Goal: Task Accomplishment & Management: Manage account settings

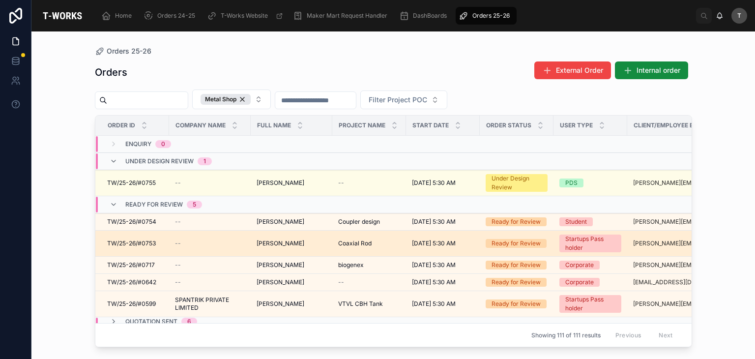
click at [260, 244] on span "Hitendra Singh" at bounding box center [280, 243] width 48 height 8
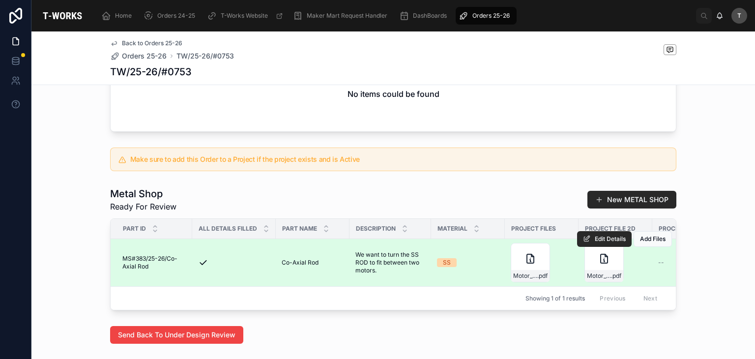
scroll to position [394, 0]
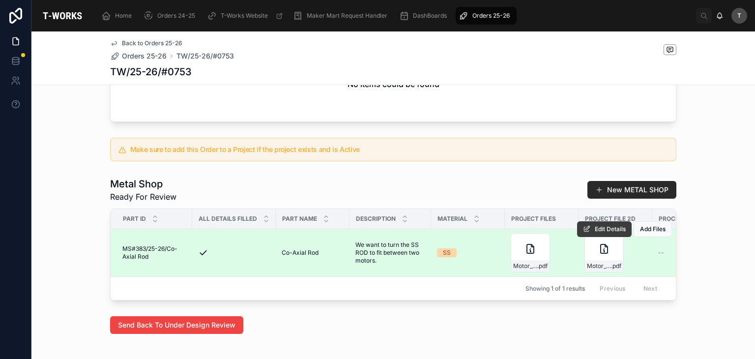
click at [595, 233] on span "Edit Details" at bounding box center [610, 229] width 31 height 8
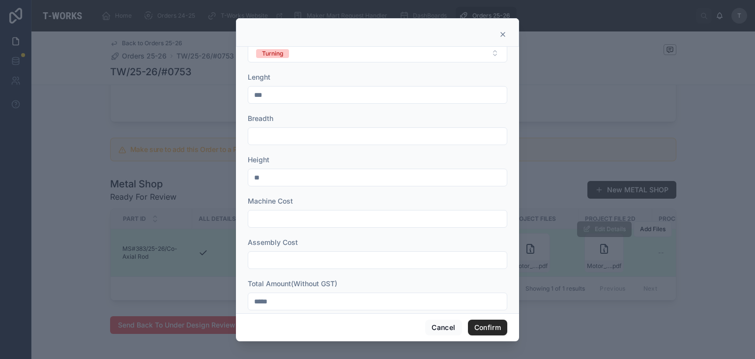
scroll to position [366, 0]
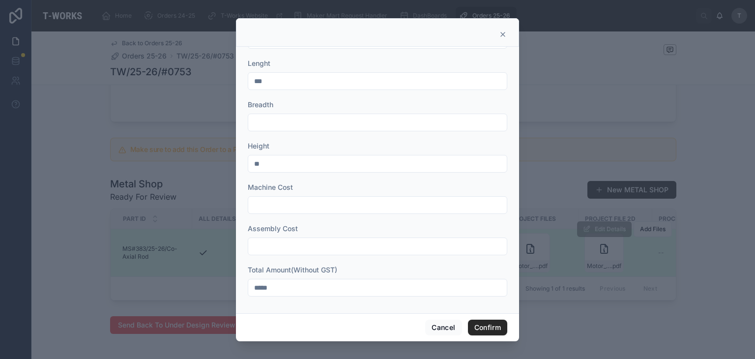
click at [297, 293] on input "*****" at bounding box center [377, 288] width 258 height 14
type input "*"
type input "**"
click at [366, 287] on input "**" at bounding box center [377, 288] width 258 height 14
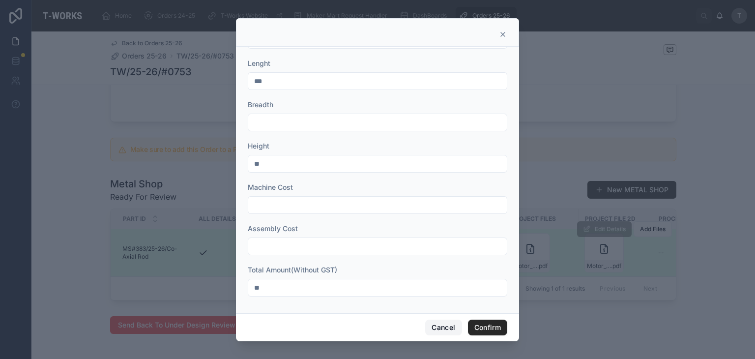
click at [447, 326] on button "Cancel" at bounding box center [443, 327] width 36 height 16
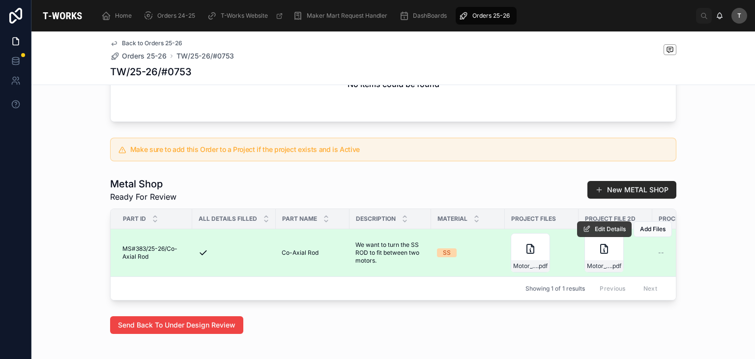
click at [599, 233] on span "Edit Details" at bounding box center [610, 229] width 31 height 8
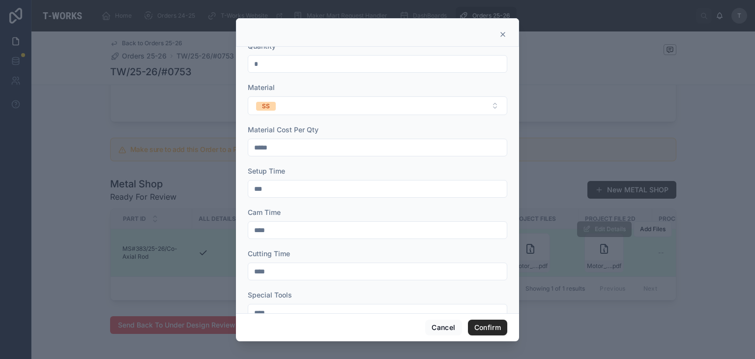
scroll to position [0, 0]
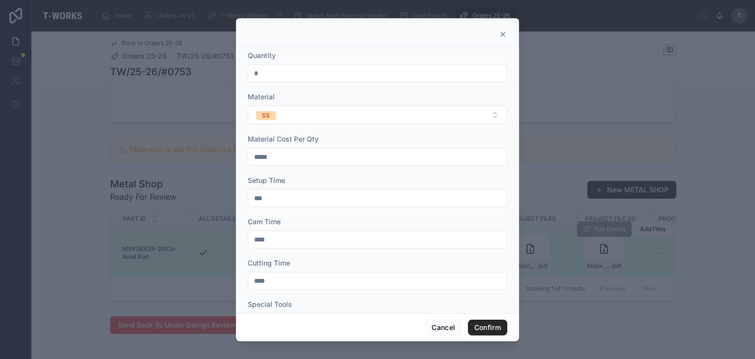
click at [291, 74] on input "*" at bounding box center [377, 73] width 258 height 14
click at [290, 74] on input "*" at bounding box center [377, 73] width 258 height 14
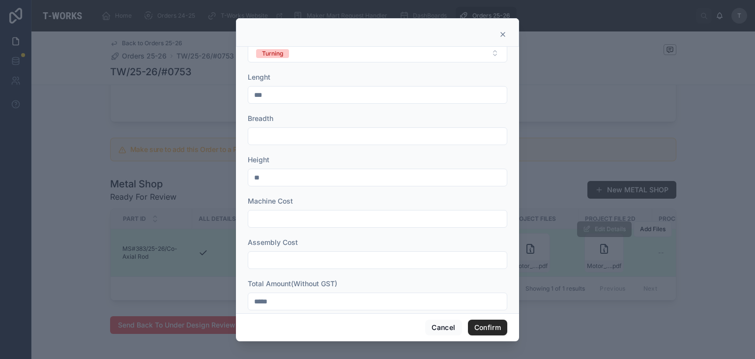
scroll to position [366, 0]
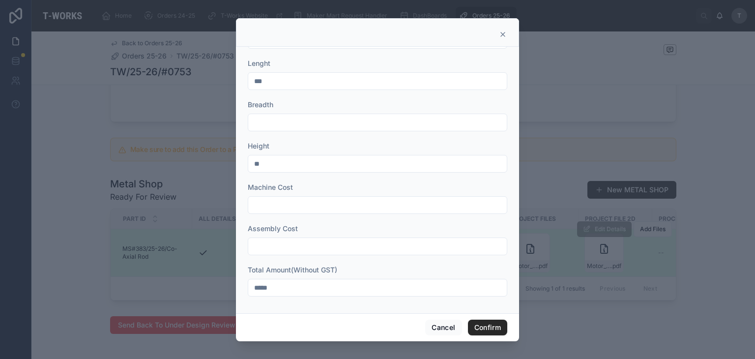
type input "*"
click at [286, 286] on input "*****" at bounding box center [377, 288] width 258 height 14
type input "*****"
click at [477, 329] on button "Confirm" at bounding box center [487, 327] width 39 height 16
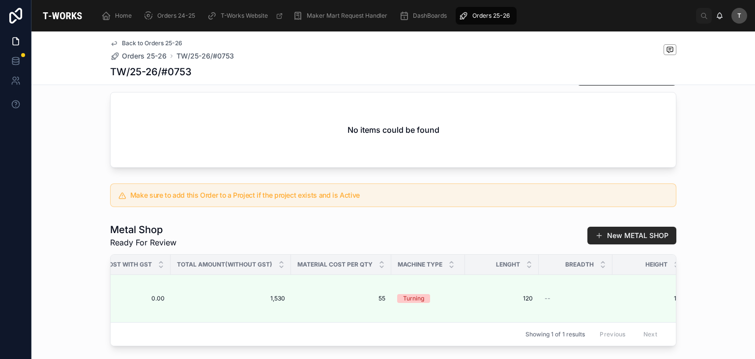
scroll to position [344, 0]
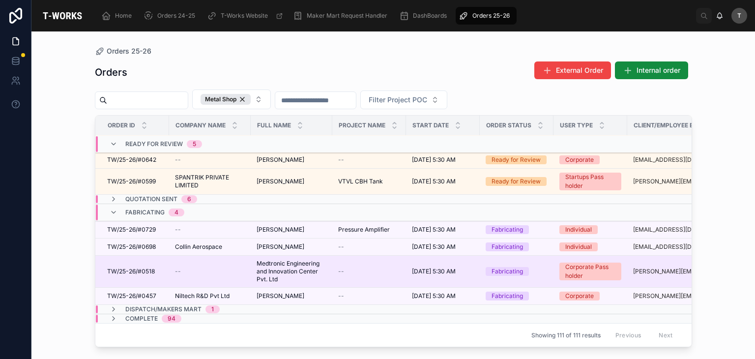
scroll to position [127, 0]
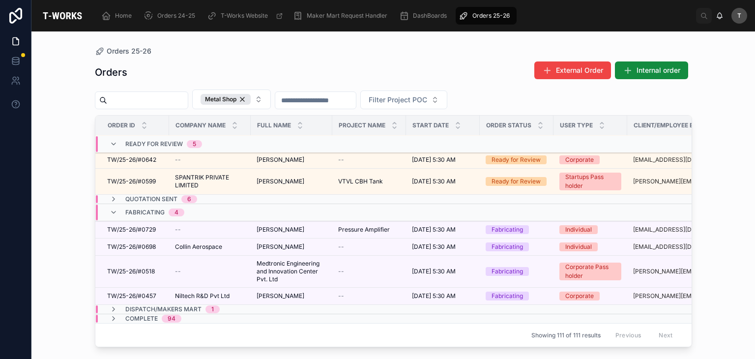
click at [136, 195] on span "Quotation Sent" at bounding box center [151, 199] width 52 height 8
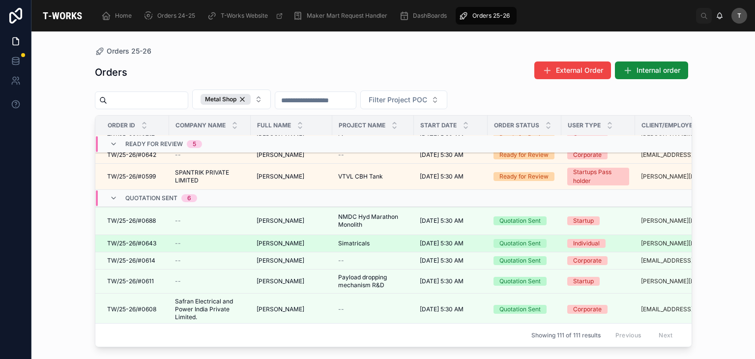
click at [138, 239] on span "TW/25-26/#0643" at bounding box center [131, 243] width 49 height 8
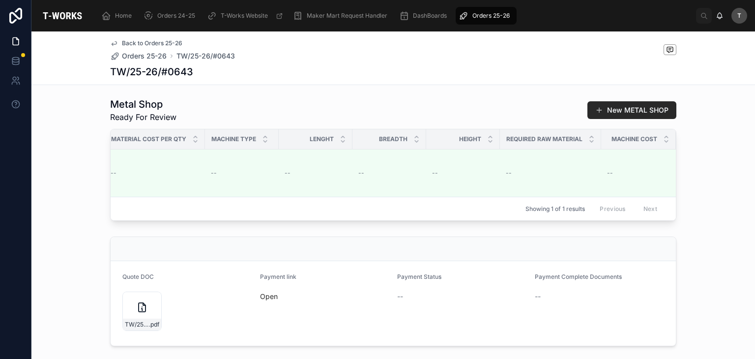
scroll to position [0, 1320]
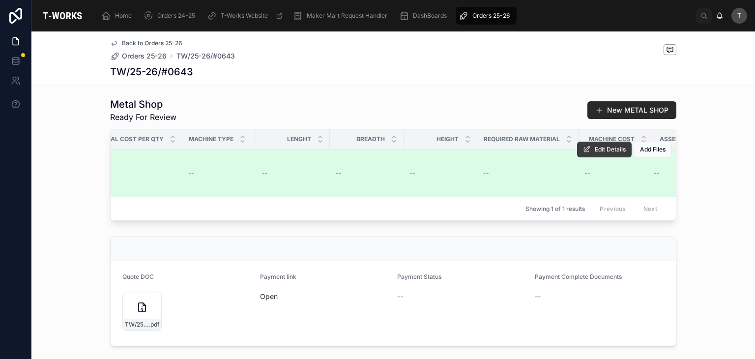
click at [595, 153] on span "Edit Details" at bounding box center [610, 149] width 31 height 8
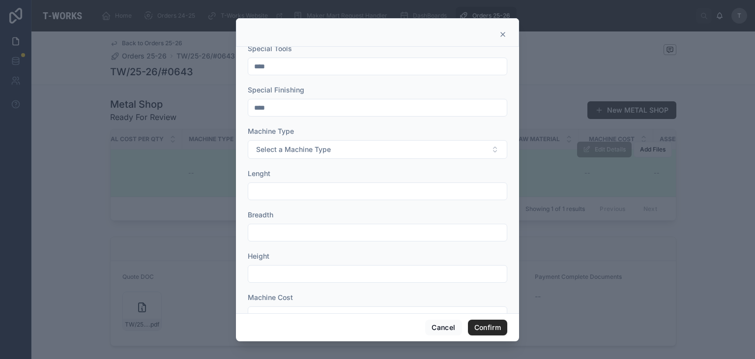
scroll to position [366, 0]
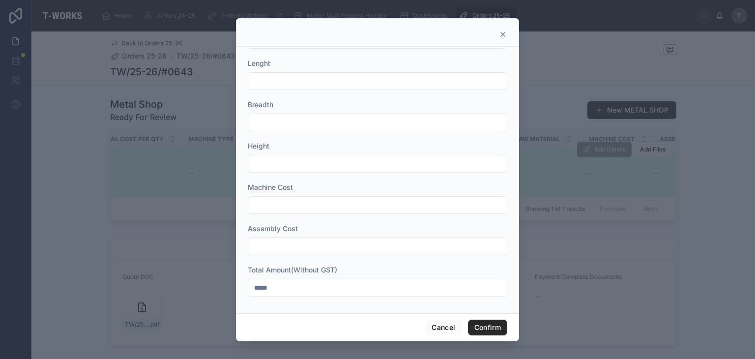
click at [303, 285] on input "*****" at bounding box center [377, 288] width 258 height 14
type input "******"
click at [476, 325] on button "Confirm" at bounding box center [487, 327] width 39 height 16
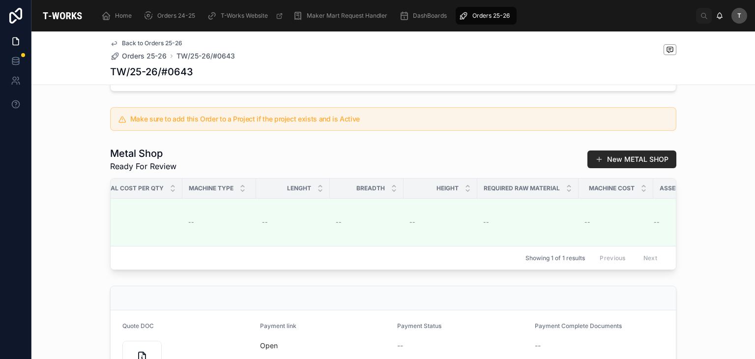
scroll to position [386, 0]
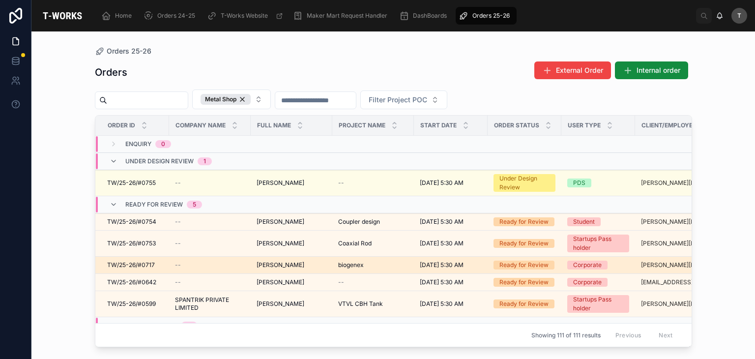
click at [259, 261] on span "cecil D" at bounding box center [280, 265] width 48 height 8
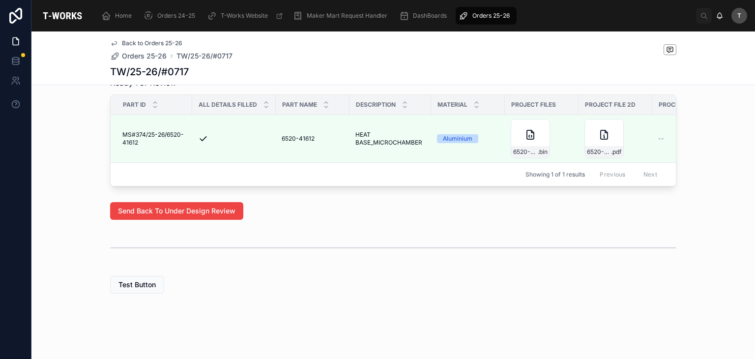
scroll to position [529, 0]
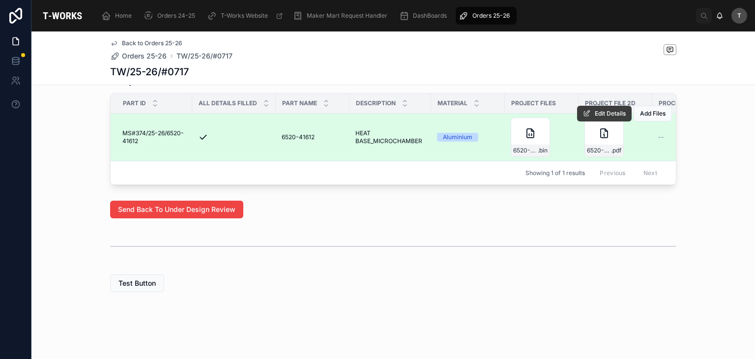
click at [601, 110] on span "Edit Details" at bounding box center [610, 114] width 31 height 8
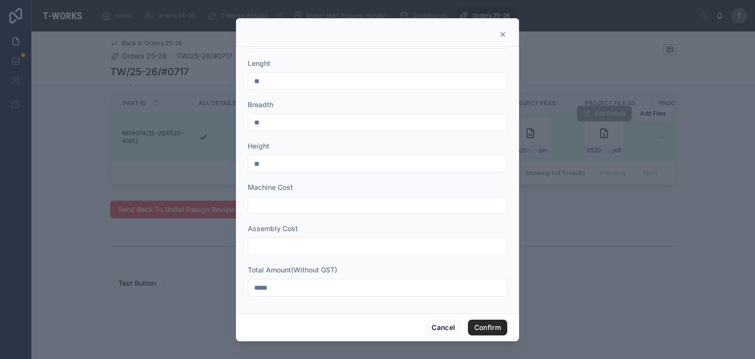
scroll to position [169, 0]
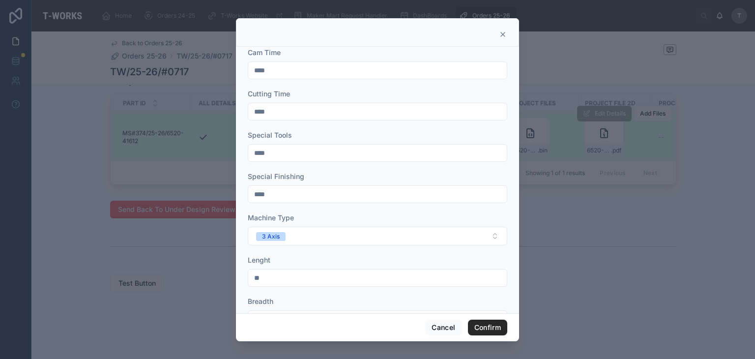
click at [654, 251] on div at bounding box center [377, 179] width 755 height 359
click at [500, 32] on icon at bounding box center [503, 34] width 8 height 8
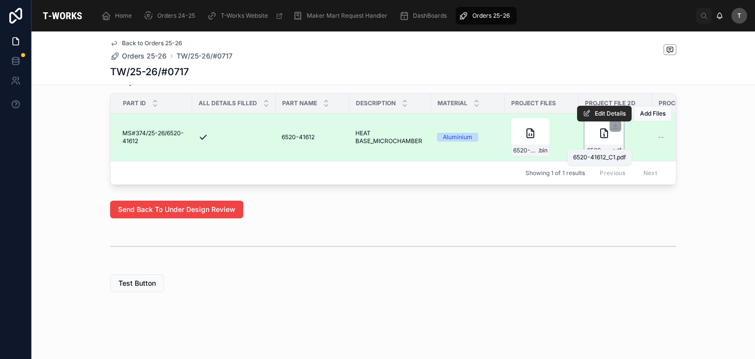
click at [592, 146] on span "6520-41612_C1" at bounding box center [599, 150] width 24 height 8
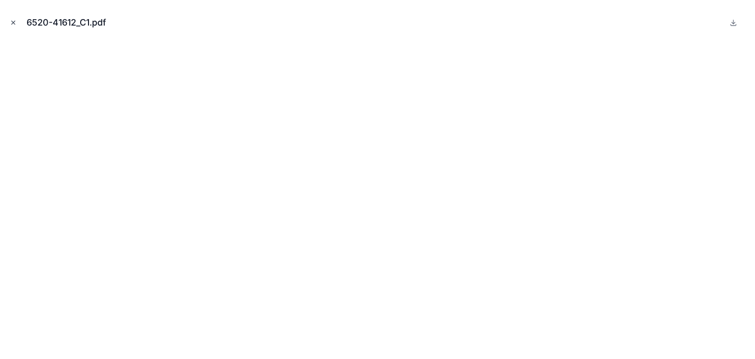
click at [14, 23] on icon "Close modal" at bounding box center [13, 22] width 3 height 3
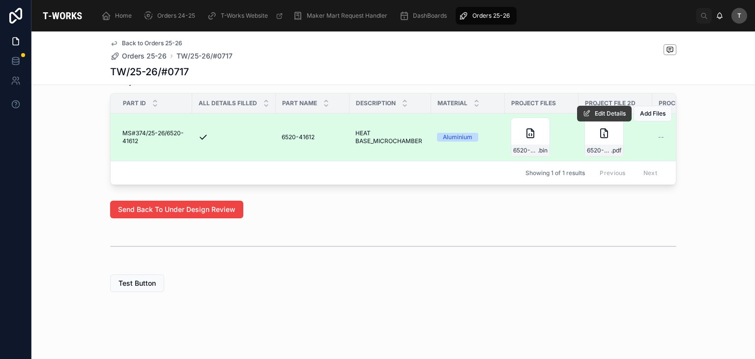
click at [609, 110] on span "Edit Details" at bounding box center [610, 114] width 31 height 8
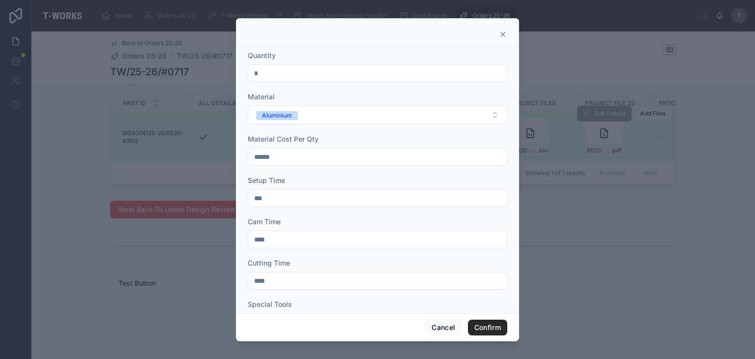
click at [256, 154] on input "******" at bounding box center [377, 157] width 258 height 14
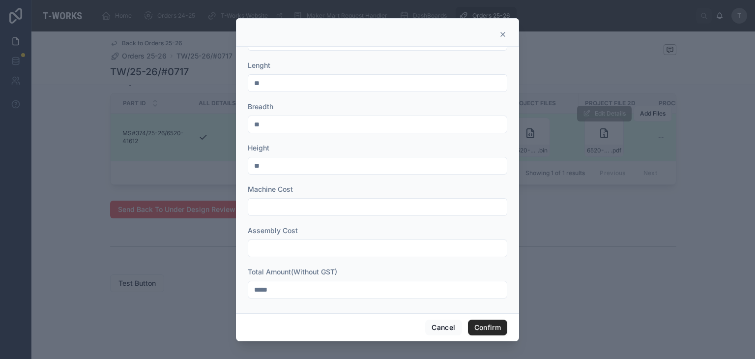
scroll to position [366, 0]
type input "*******"
click at [299, 282] on input "*****" at bounding box center [377, 288] width 258 height 14
click at [257, 285] on input "*****" at bounding box center [377, 288] width 258 height 14
type input "*****"
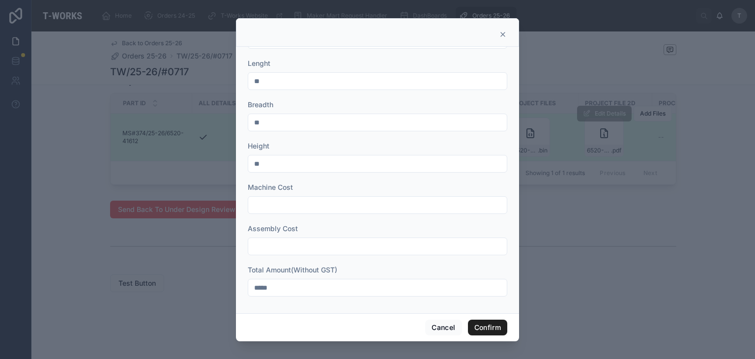
click at [489, 326] on button "Confirm" at bounding box center [487, 327] width 39 height 16
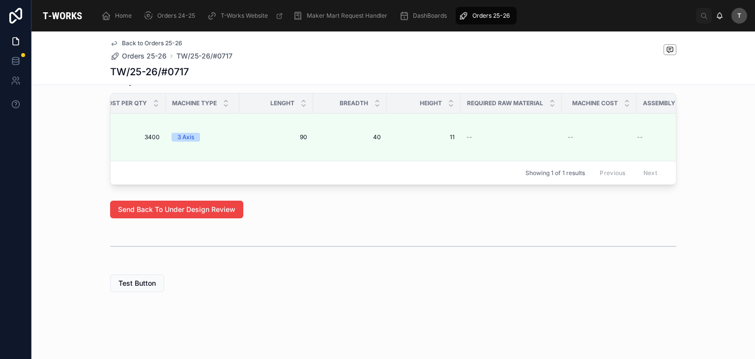
scroll to position [0, 1102]
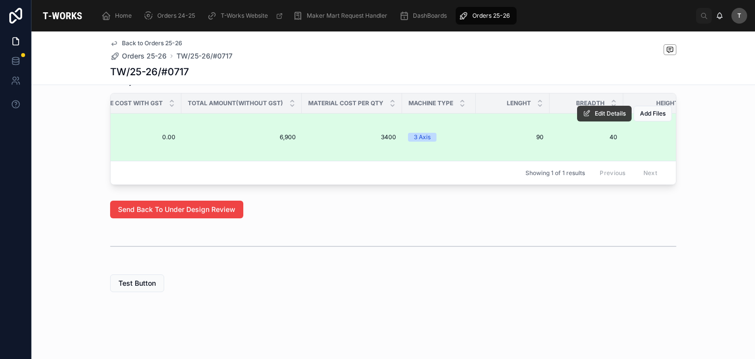
click at [585, 110] on icon at bounding box center [587, 114] width 8 height 8
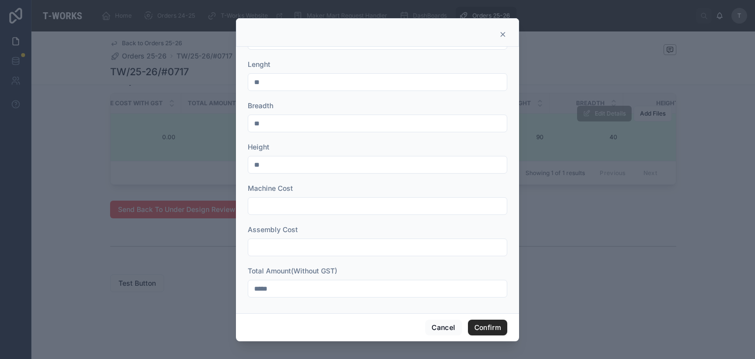
scroll to position [366, 0]
click at [300, 281] on input "*****" at bounding box center [377, 288] width 258 height 14
type input "*****"
click at [478, 329] on button "Confirm" at bounding box center [487, 327] width 39 height 16
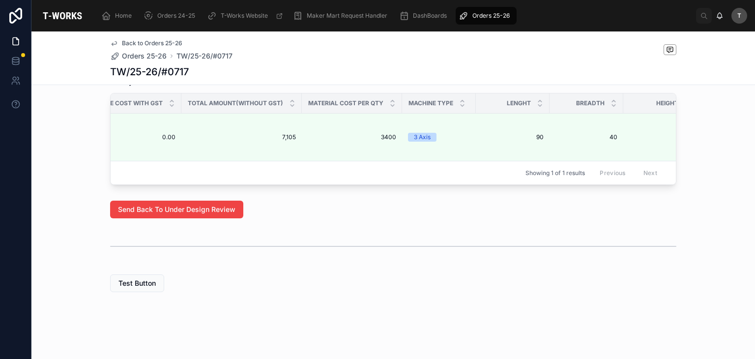
scroll to position [0, 0]
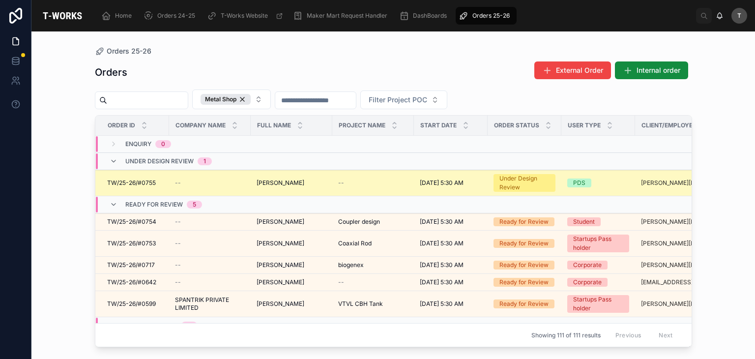
click at [287, 180] on span "mithilesh tekade" at bounding box center [280, 183] width 48 height 8
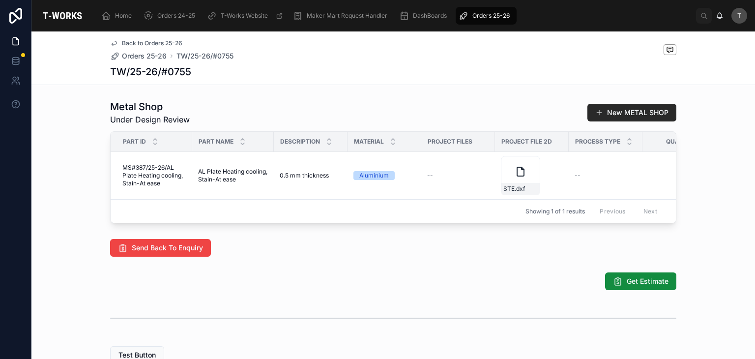
scroll to position [362, 0]
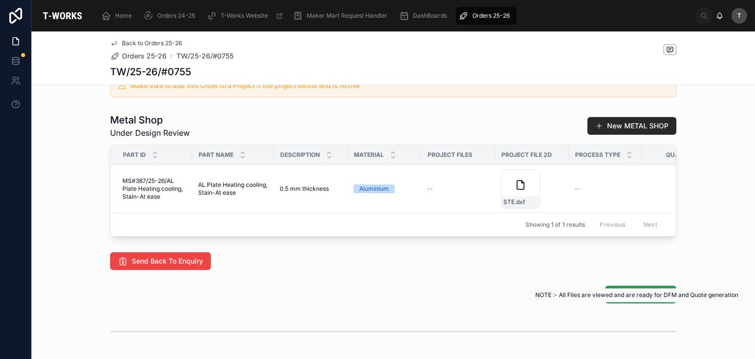
click at [634, 297] on span "NOTE :- All Files are viewed and are ready for DFM and Quote generation" at bounding box center [636, 294] width 203 height 7
click at [633, 299] on span "Get Estimate" at bounding box center [648, 294] width 42 height 10
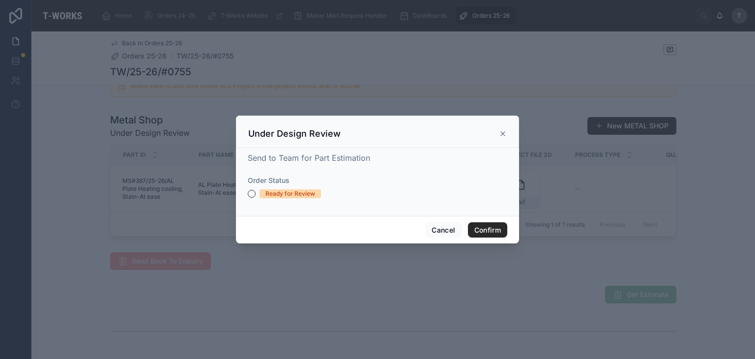
click at [287, 192] on div "Ready for Review" at bounding box center [290, 193] width 50 height 9
click at [256, 192] on button "Ready for Review" at bounding box center [252, 194] width 8 height 8
click at [503, 228] on button "Confirm" at bounding box center [487, 230] width 39 height 16
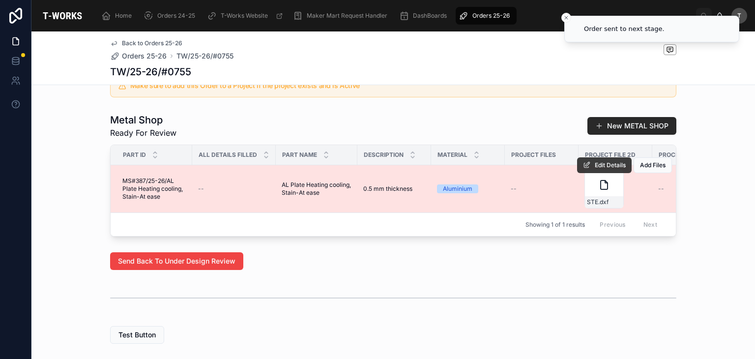
click at [587, 171] on button "Edit Details" at bounding box center [604, 165] width 55 height 16
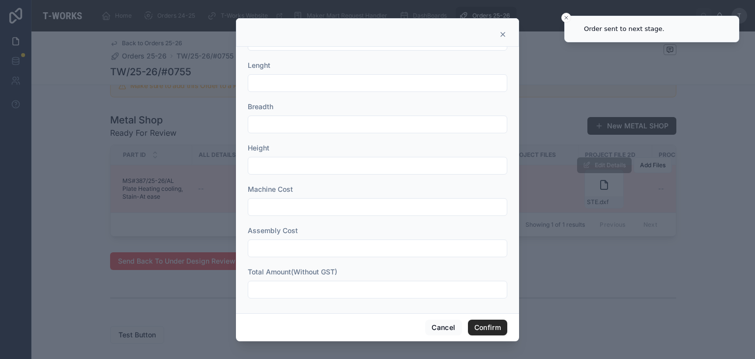
scroll to position [366, 0]
click at [334, 281] on input "text" at bounding box center [377, 288] width 258 height 14
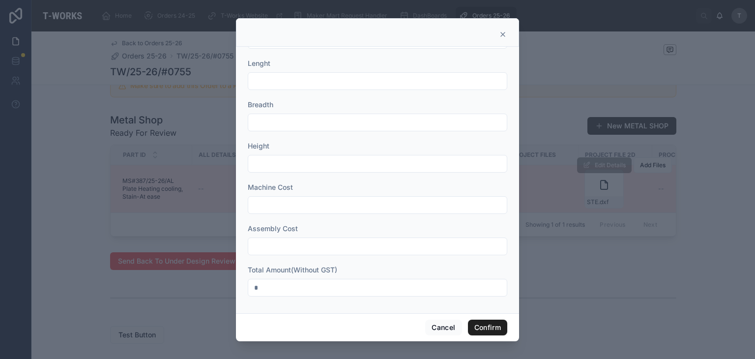
type input "*"
click at [480, 323] on button "Confirm" at bounding box center [487, 327] width 39 height 16
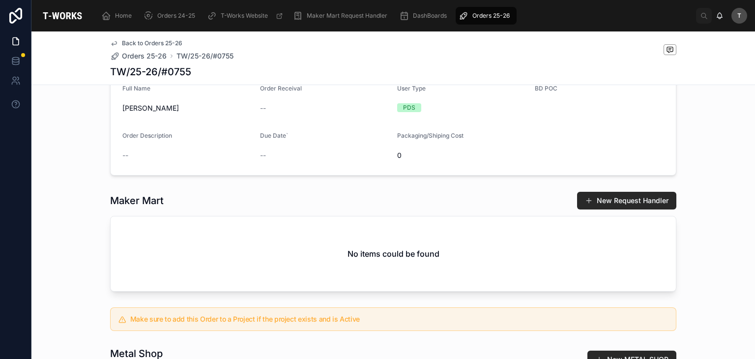
scroll to position [132, 0]
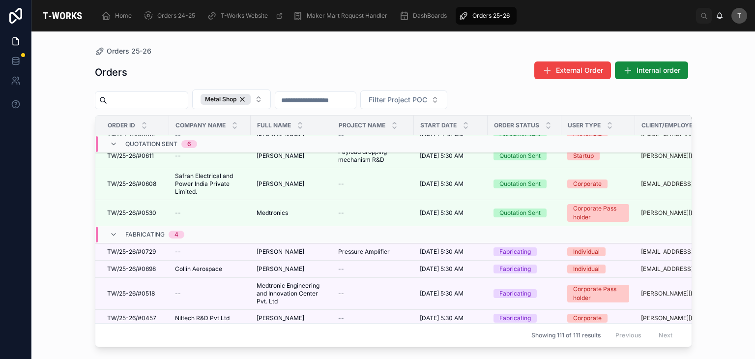
scroll to position [277, 0]
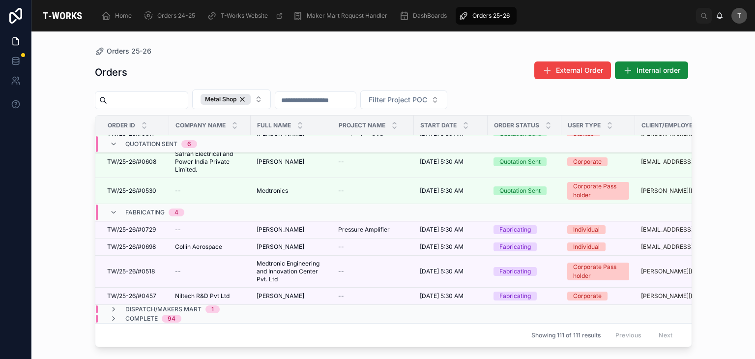
drag, startPoint x: 338, startPoint y: 339, endPoint x: 398, endPoint y: 344, distance: 59.7
click at [398, 344] on div "Order ID Company Name Full Name Project Name Start Date Order Status User Type …" at bounding box center [393, 230] width 596 height 231
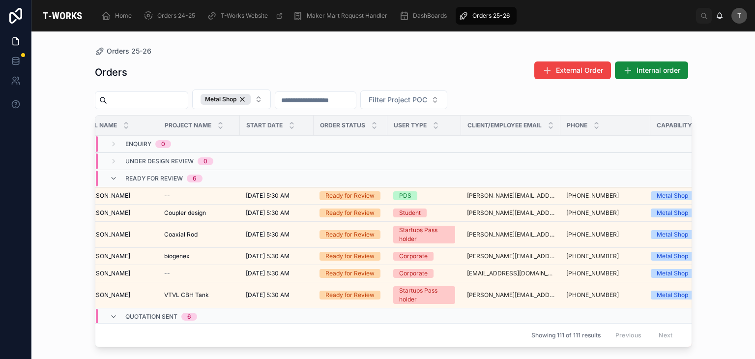
scroll to position [0, 175]
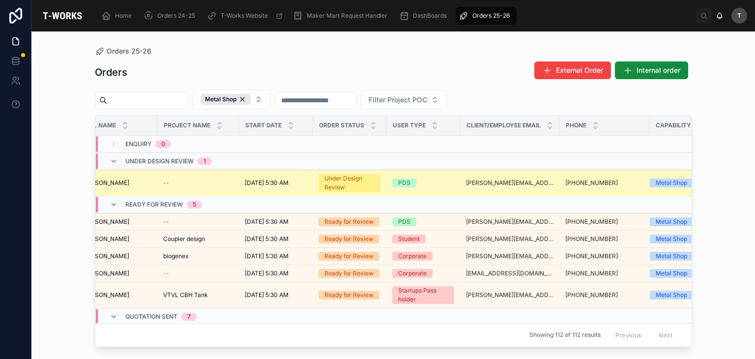
click at [277, 174] on td "8/13/2025 5:30 AM 8/13/2025 5:30 AM" at bounding box center [276, 183] width 74 height 26
click at [279, 183] on span "8/13/2025 5:30 AM" at bounding box center [267, 183] width 44 height 8
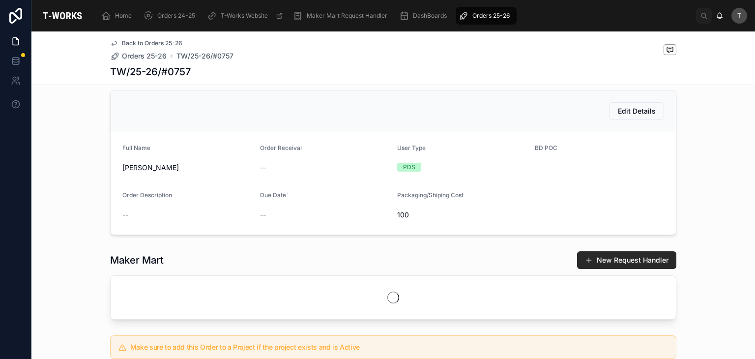
scroll to position [49, 0]
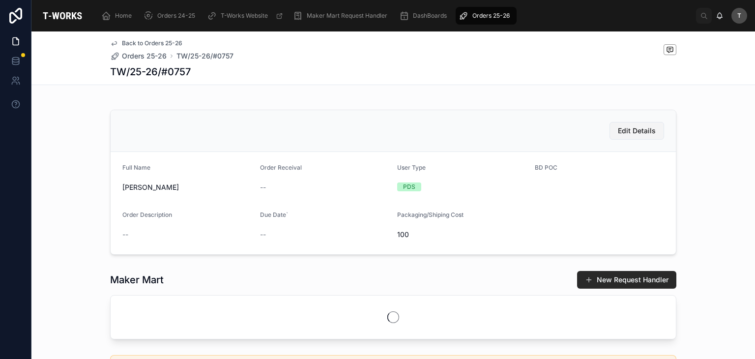
click at [630, 136] on span "Edit Details" at bounding box center [637, 131] width 38 height 10
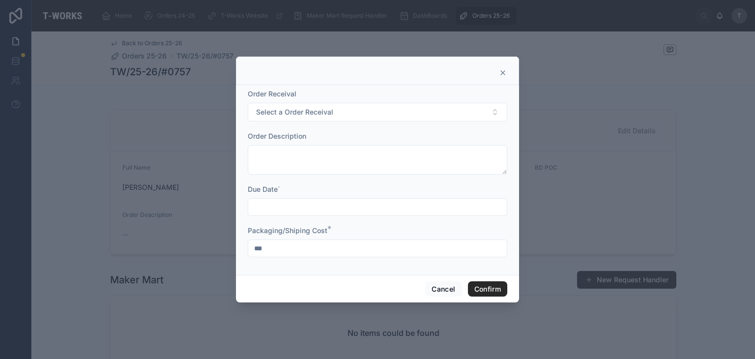
click at [329, 245] on input "***" at bounding box center [377, 248] width 258 height 14
type input "*"
click at [484, 290] on button "Confirm" at bounding box center [487, 289] width 39 height 16
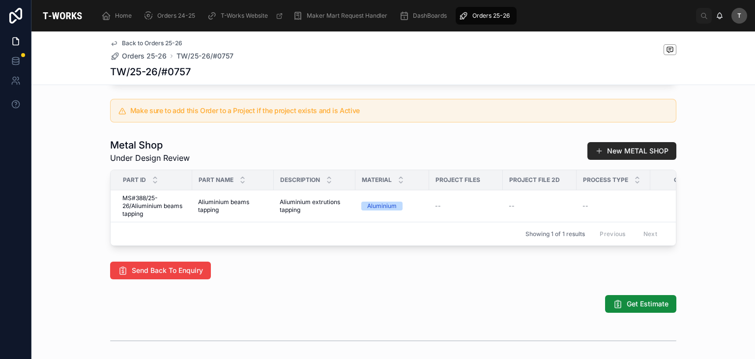
scroll to position [344, 0]
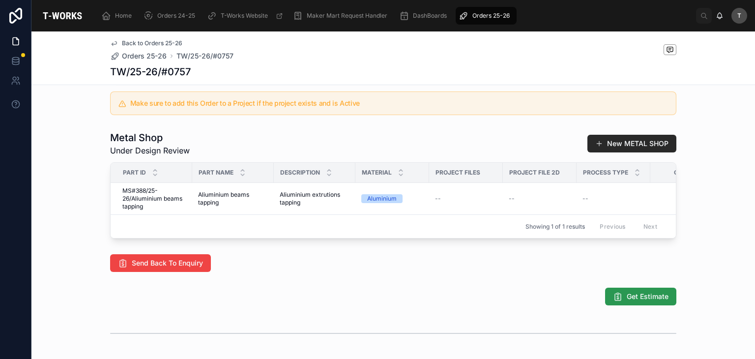
click at [639, 301] on span "Get Estimate" at bounding box center [648, 296] width 42 height 10
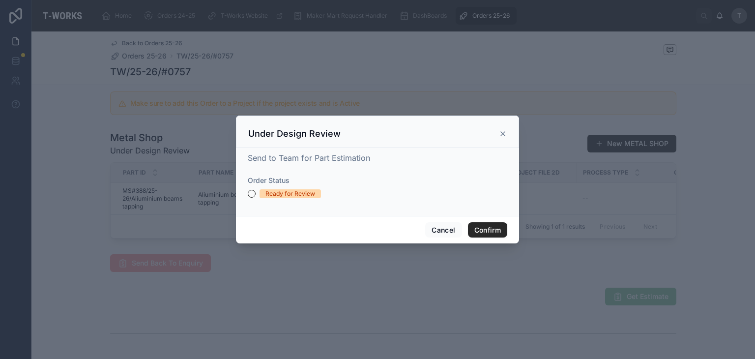
drag, startPoint x: 303, startPoint y: 197, endPoint x: 344, endPoint y: 206, distance: 42.8
click at [303, 197] on div "Ready for Review" at bounding box center [290, 193] width 50 height 9
click at [256, 197] on button "Ready for Review" at bounding box center [252, 194] width 8 height 8
click at [500, 228] on button "Confirm" at bounding box center [487, 230] width 39 height 16
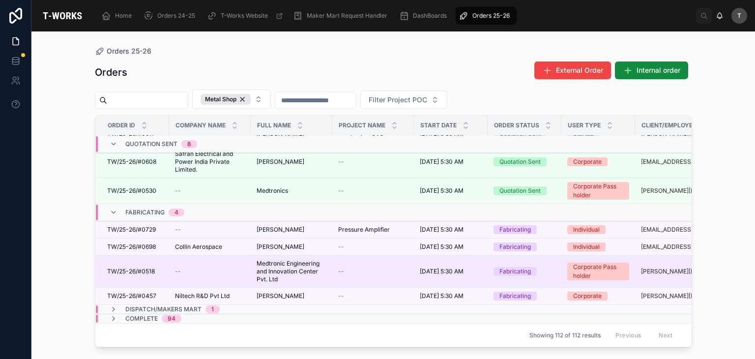
scroll to position [295, 0]
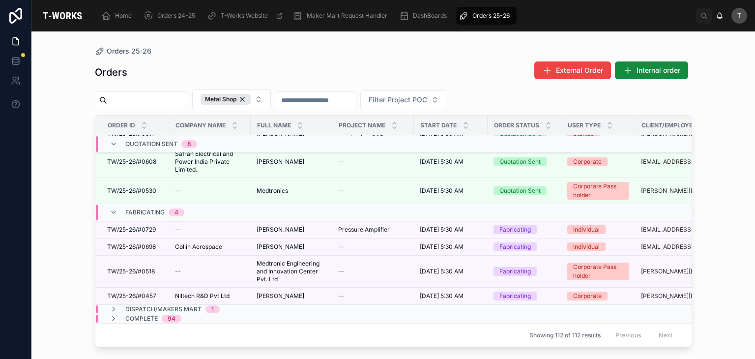
click at [187, 314] on div "Complete 94" at bounding box center [145, 318] width 95 height 8
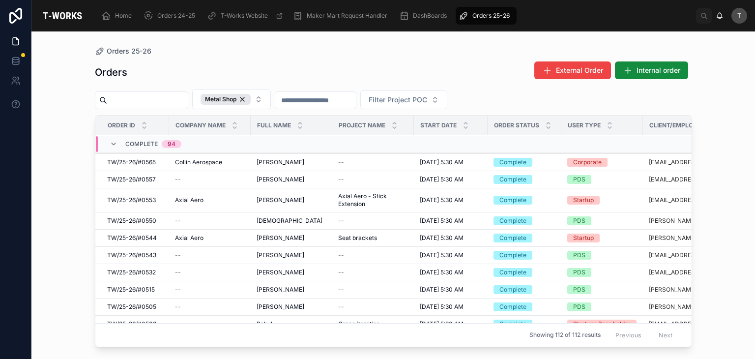
scroll to position [881, 0]
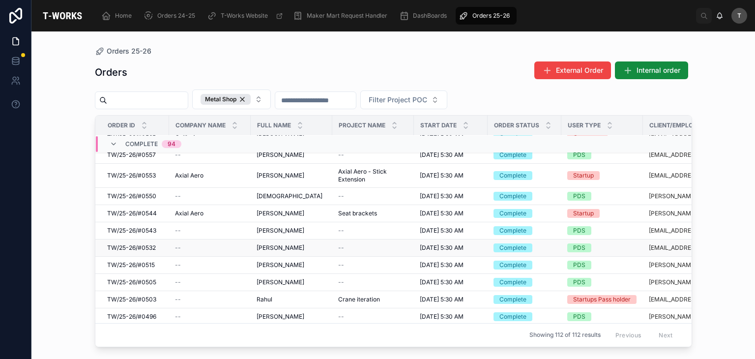
click at [271, 244] on span "[PERSON_NAME]" at bounding box center [280, 248] width 48 height 8
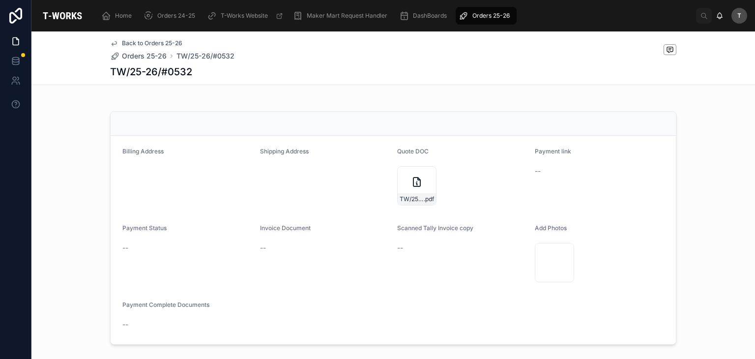
scroll to position [357, 0]
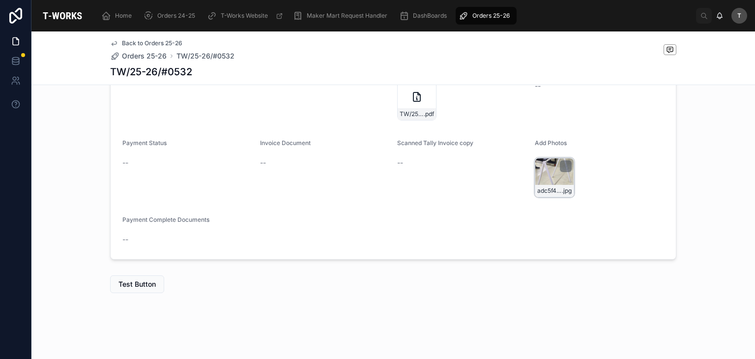
click at [546, 185] on div "adc5f4f3-f1d9-493d-9f66-f0823c935907-IMG-20250729-WA0015 .jpg" at bounding box center [554, 191] width 38 height 12
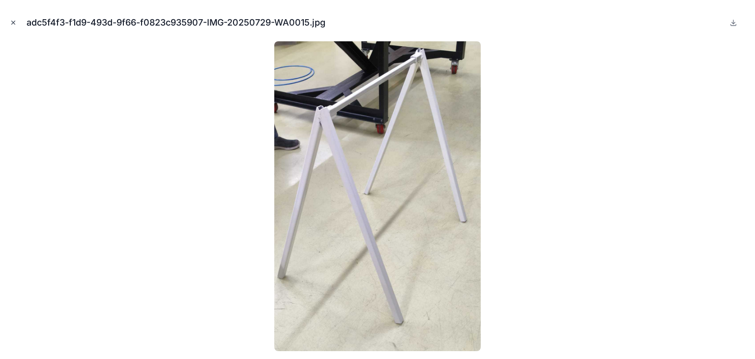
click at [13, 19] on icon "Close modal" at bounding box center [13, 22] width 7 height 7
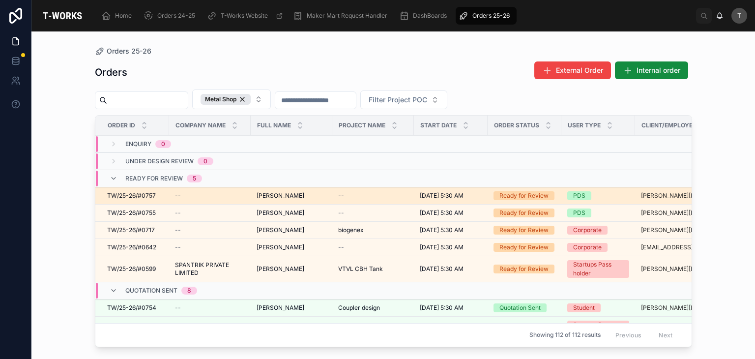
click at [156, 198] on div "TW/25-26/#0757 TW/25-26/#0757" at bounding box center [135, 196] width 56 height 8
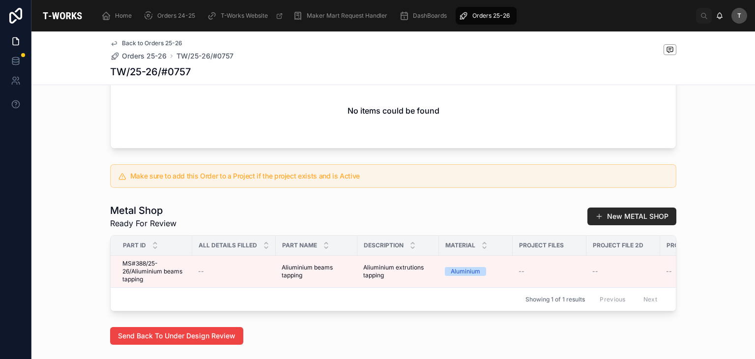
scroll to position [263, 0]
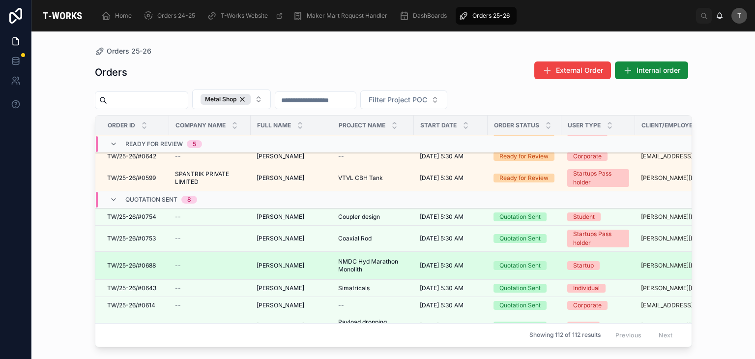
scroll to position [98, 0]
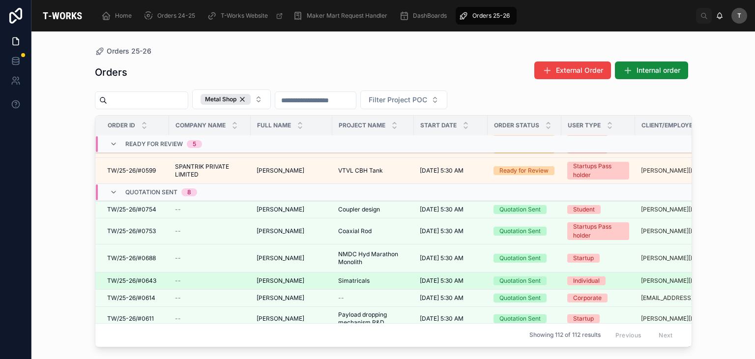
click at [147, 278] on span "TW/25-26/#0643" at bounding box center [131, 281] width 49 height 8
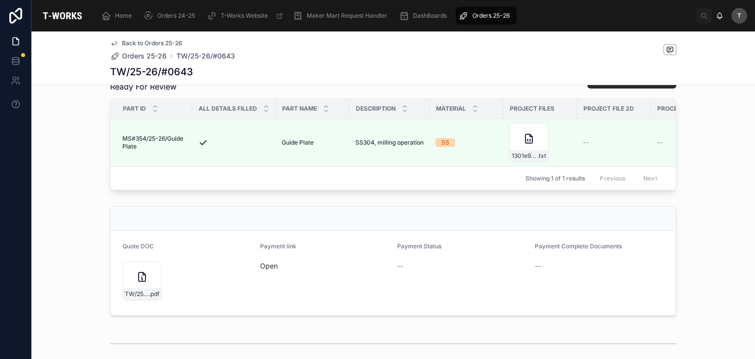
scroll to position [386, 0]
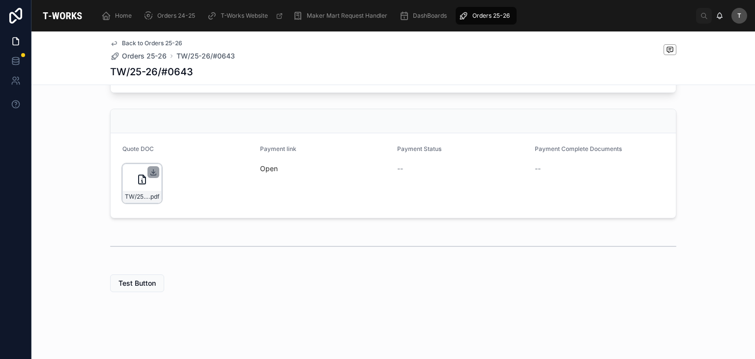
click at [152, 172] on icon at bounding box center [153, 171] width 3 height 1
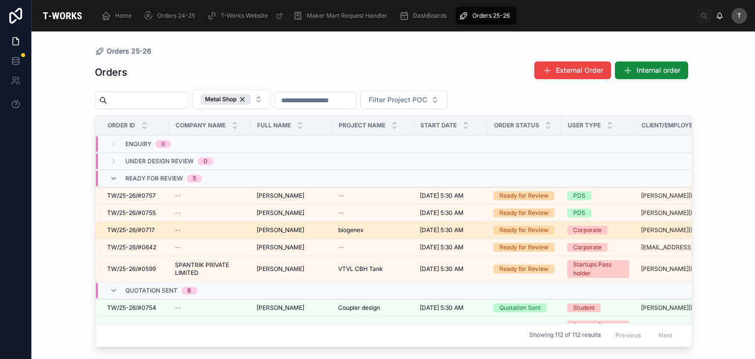
scroll to position [98, 0]
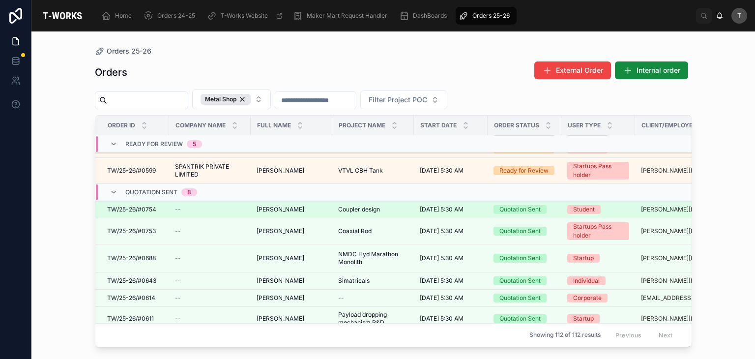
click at [145, 206] on span "TW/25-26/#0754" at bounding box center [131, 209] width 49 height 8
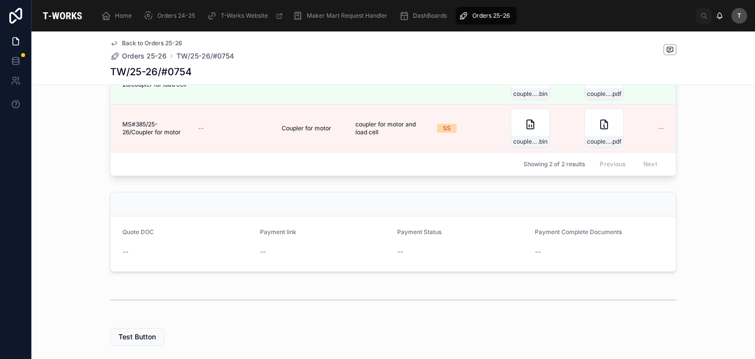
scroll to position [344, 0]
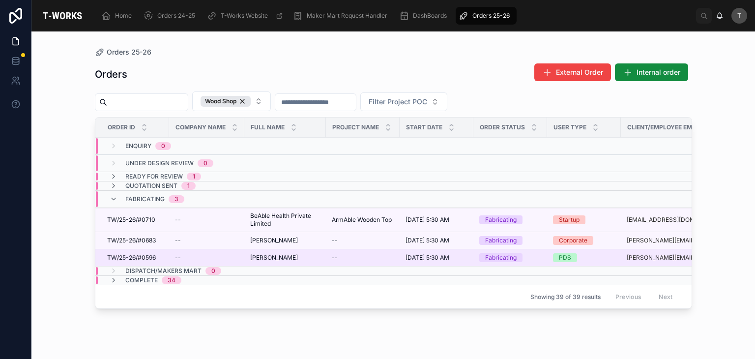
click at [154, 255] on span "TW/25-26/#0596" at bounding box center [131, 258] width 49 height 8
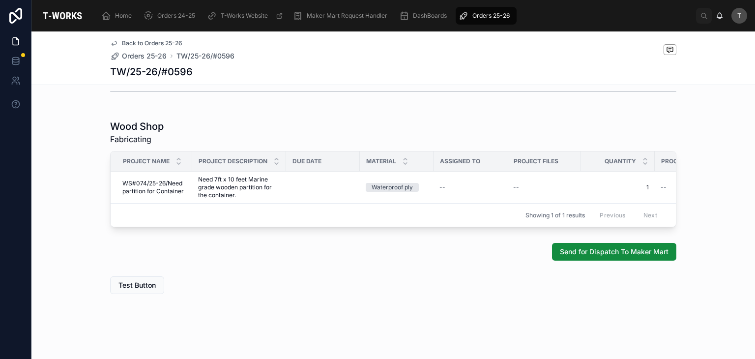
scroll to position [503, 0]
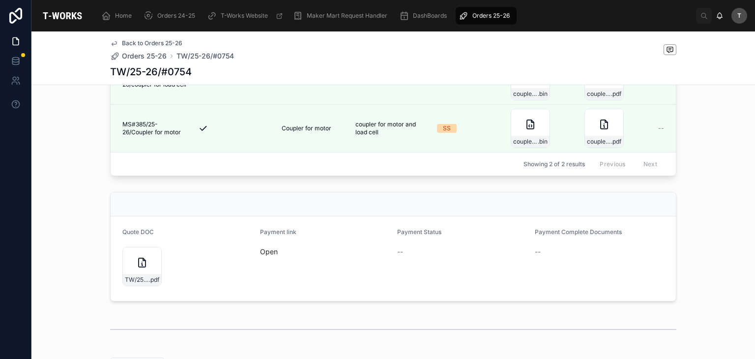
scroll to position [344, 0]
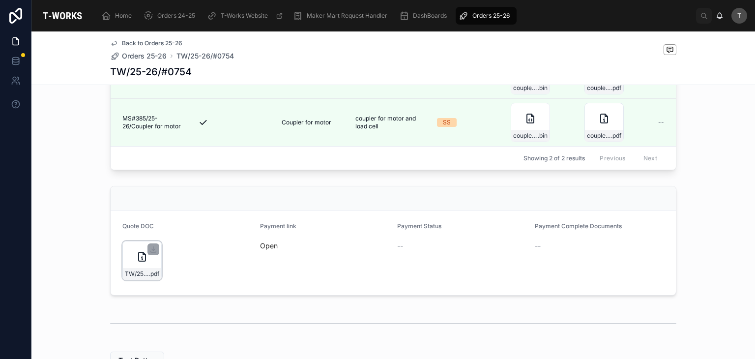
click at [147, 255] on div at bounding box center [153, 249] width 12 height 12
click at [149, 253] on icon at bounding box center [153, 249] width 8 height 8
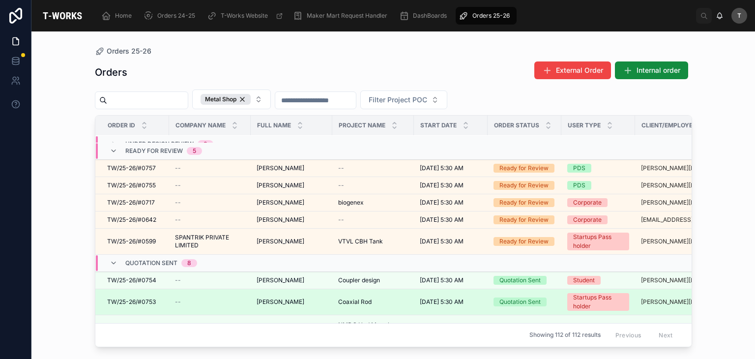
scroll to position [49, 0]
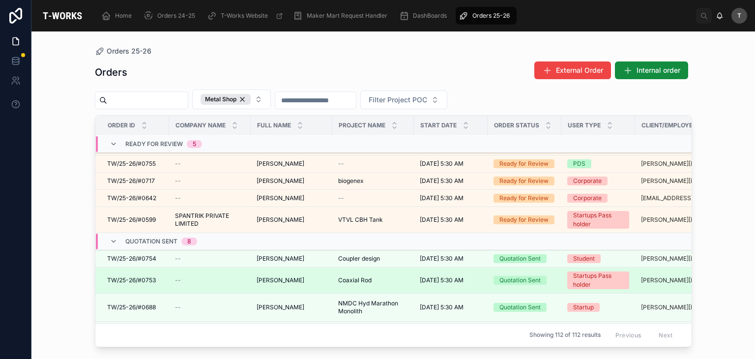
click at [150, 278] on span "TW/25-26/#0753" at bounding box center [131, 280] width 49 height 8
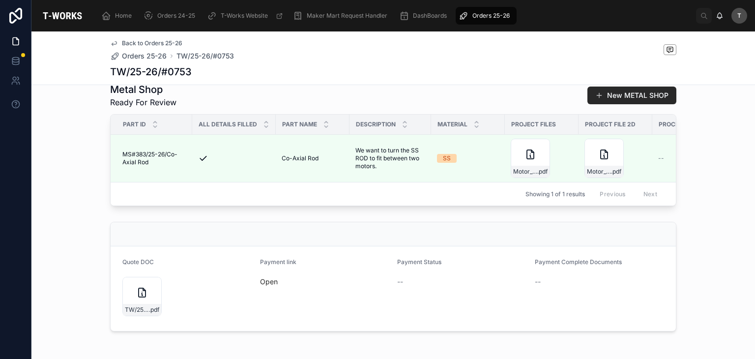
scroll to position [295, 0]
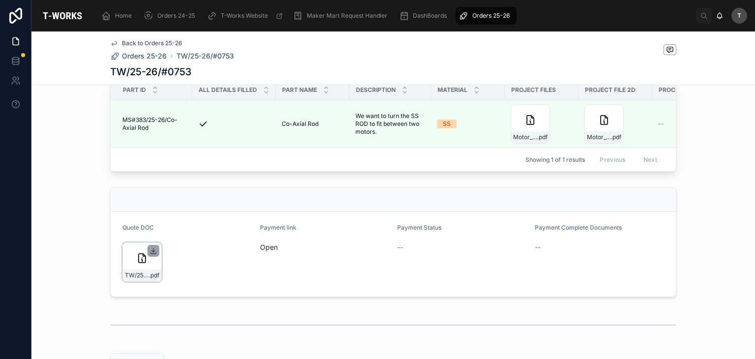
click at [149, 255] on icon at bounding box center [153, 251] width 8 height 8
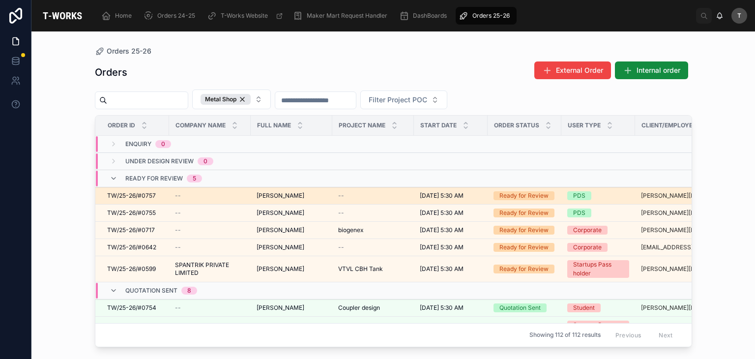
click at [260, 193] on span "[PERSON_NAME]" at bounding box center [280, 196] width 48 height 8
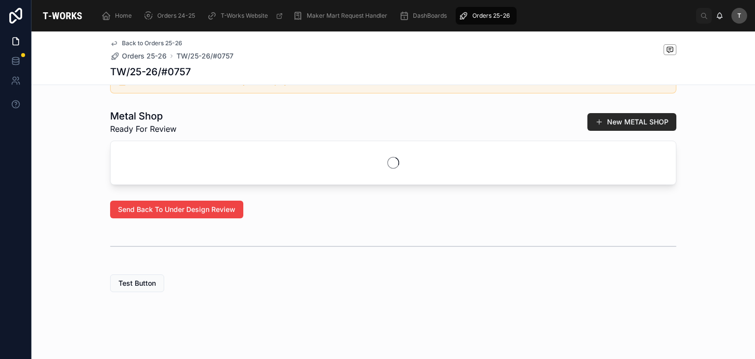
scroll to position [411, 0]
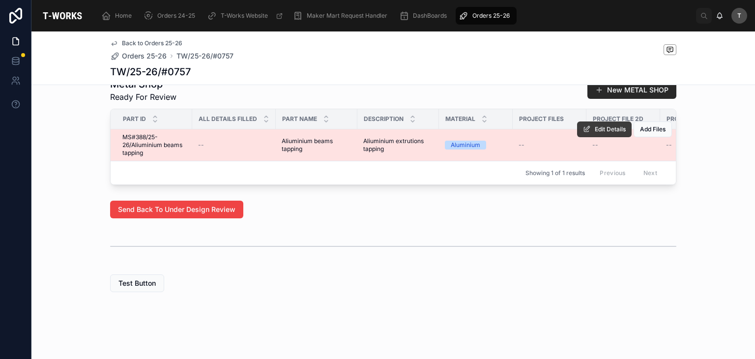
click at [609, 125] on span "Edit Details" at bounding box center [610, 129] width 31 height 8
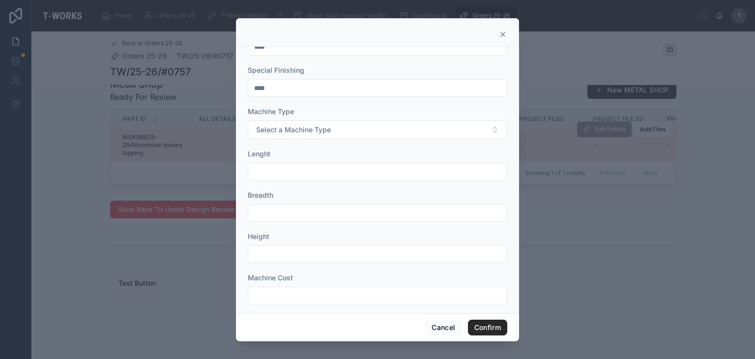
scroll to position [366, 0]
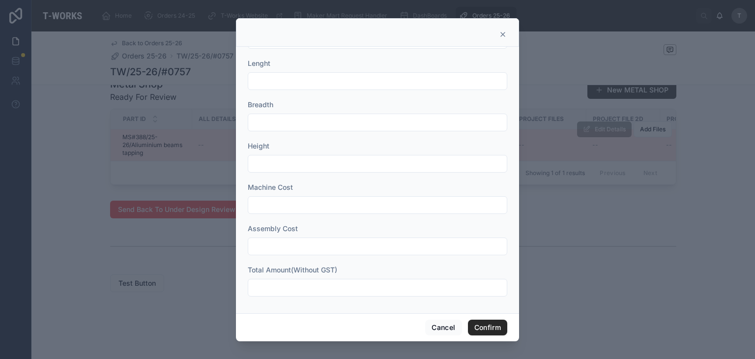
click at [304, 287] on input "text" at bounding box center [377, 288] width 258 height 14
type input "*"
click at [484, 332] on button "Confirm" at bounding box center [487, 327] width 39 height 16
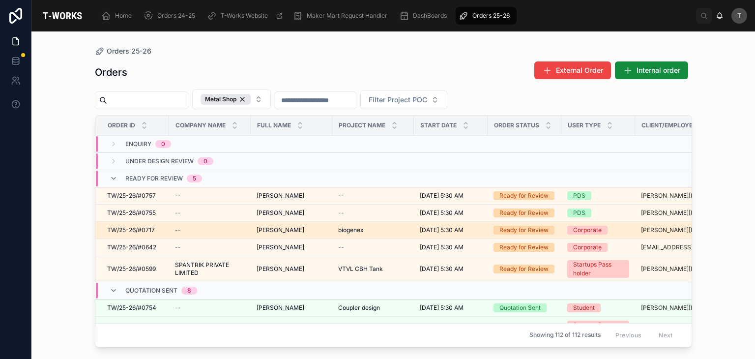
click at [145, 232] on span "TW/25-26/#0717" at bounding box center [131, 230] width 48 height 8
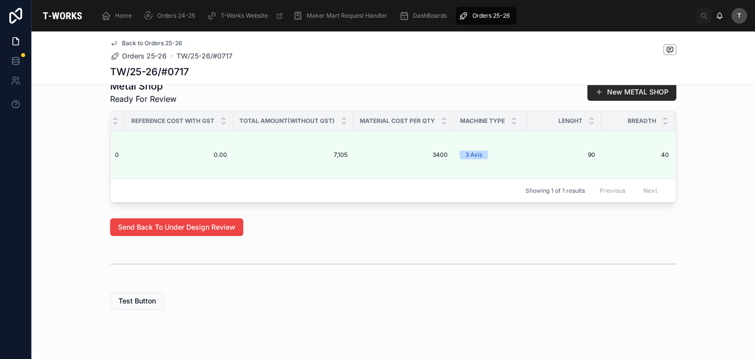
scroll to position [0, 1032]
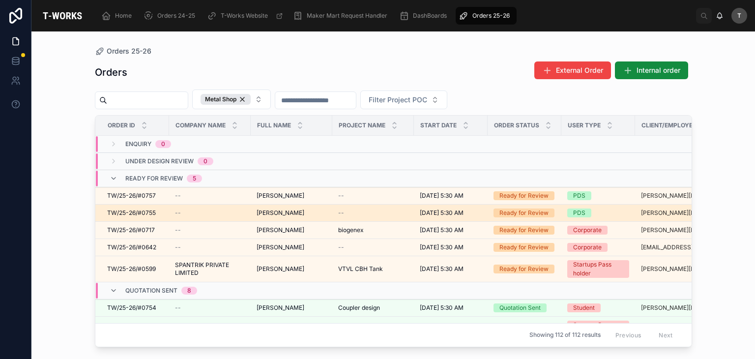
click at [267, 209] on span "mithilesh tekade" at bounding box center [280, 213] width 48 height 8
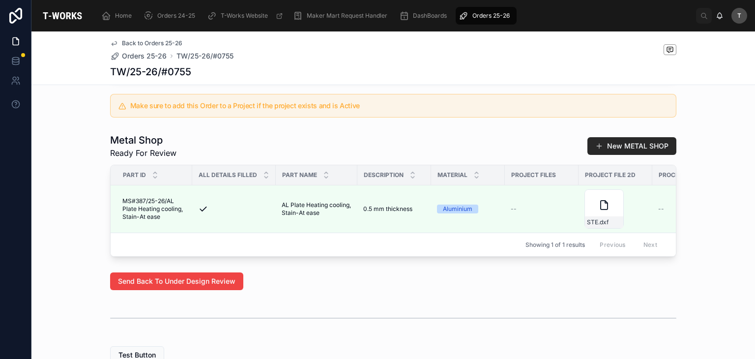
scroll to position [344, 0]
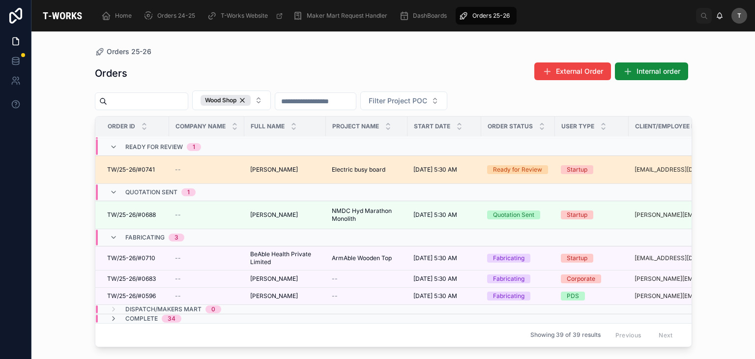
scroll to position [37, 0]
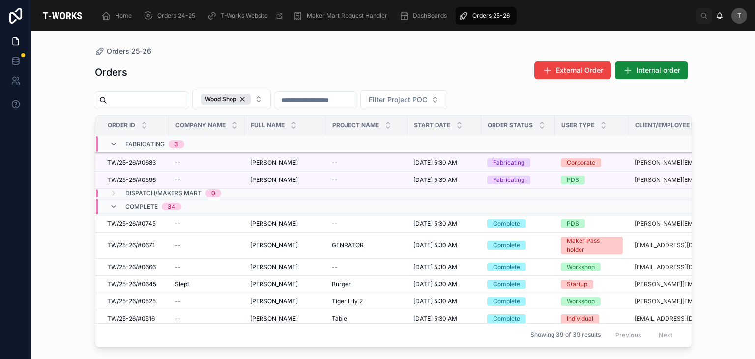
scroll to position [98, 0]
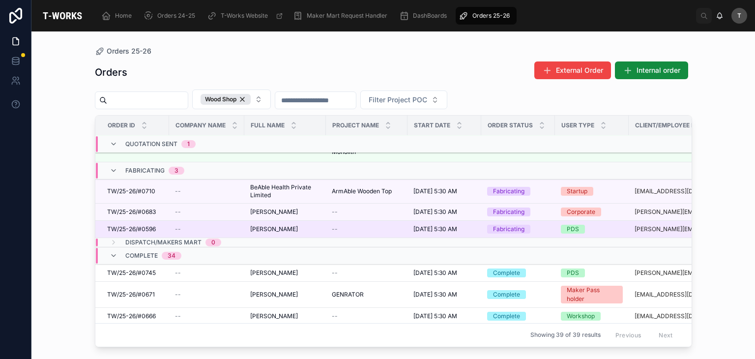
click at [134, 228] on span "TW/25-26/#0596" at bounding box center [131, 229] width 49 height 8
